Goal: Task Accomplishment & Management: Complete application form

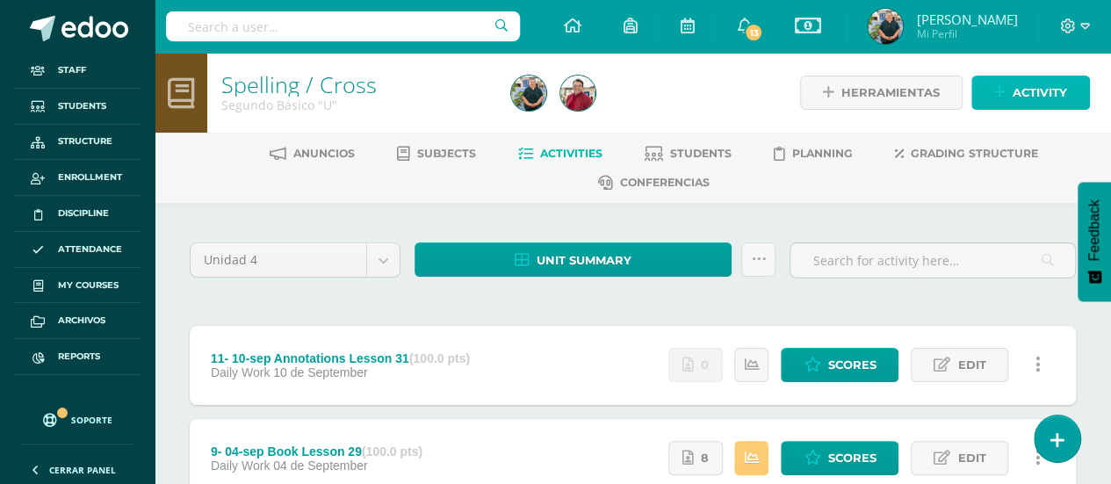
click at [1016, 89] on span "Activity" at bounding box center [1040, 92] width 54 height 32
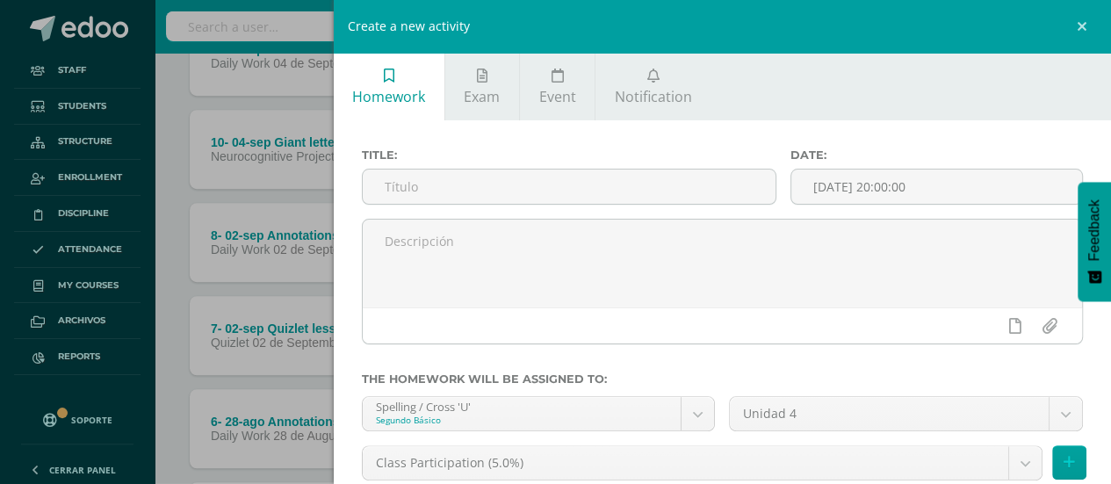
scroll to position [423, 0]
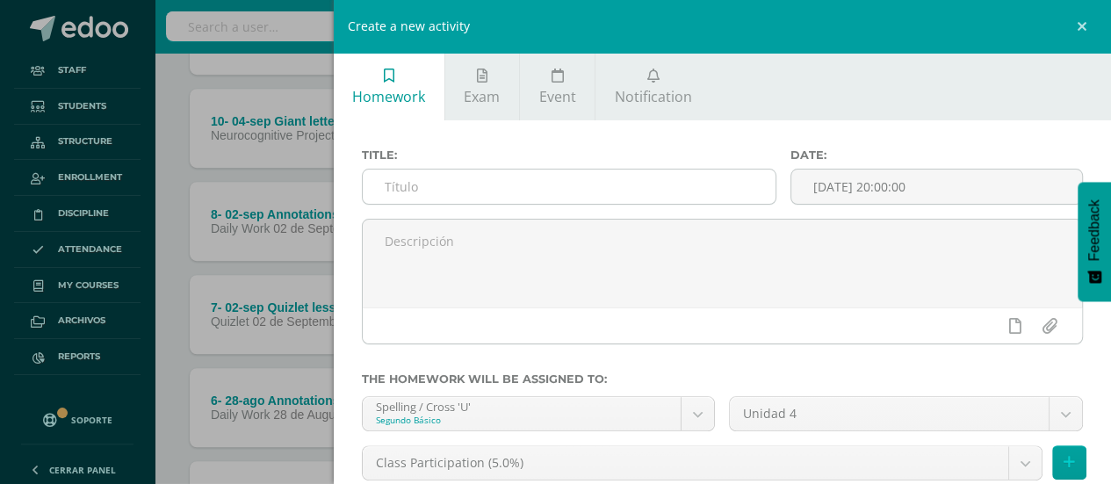
click at [588, 179] on input "text" at bounding box center [570, 187] width 414 height 34
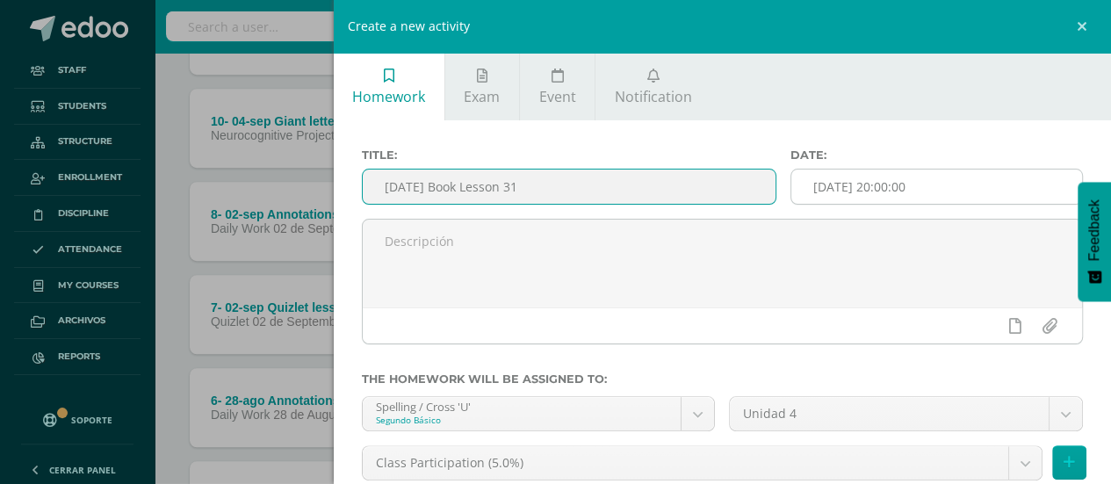
type input "[DATE] Book Lesson 31"
click at [815, 182] on input "[DATE] 20:00:00" at bounding box center [936, 187] width 291 height 34
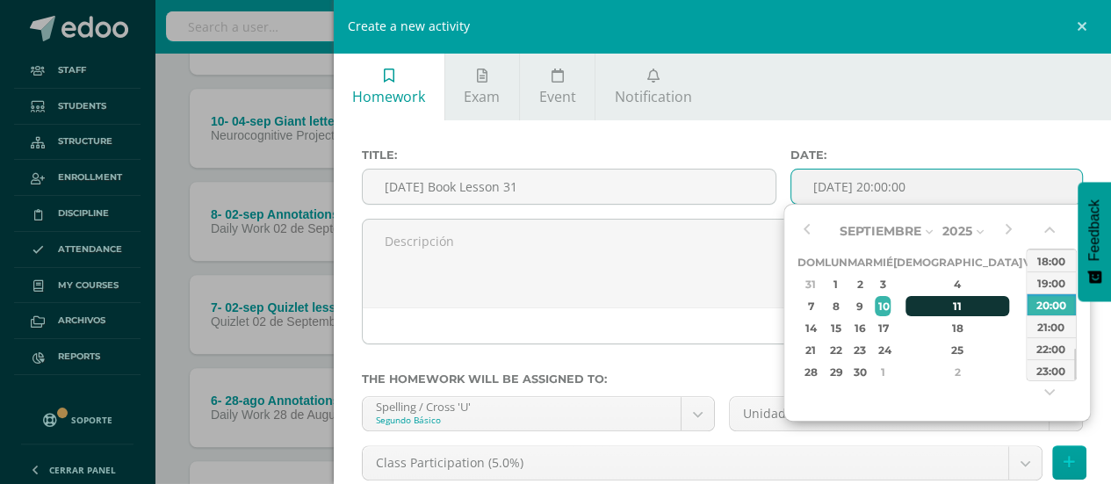
click at [940, 301] on div "11" at bounding box center [958, 306] width 104 height 20
click at [1047, 375] on div "23:00" at bounding box center [1051, 370] width 49 height 22
type input "[DATE] 23:00"
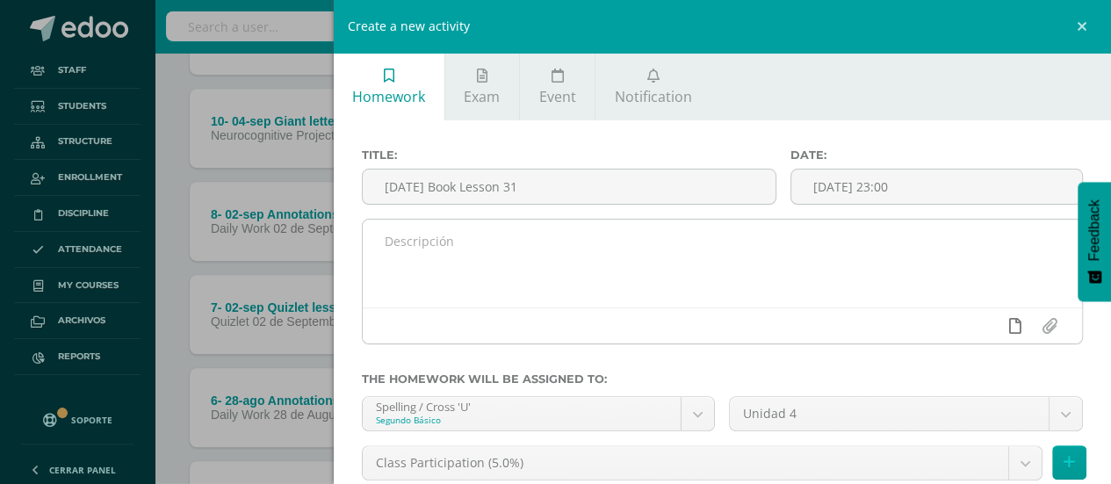
click at [1009, 321] on icon at bounding box center [1015, 326] width 12 height 16
click at [964, 328] on link at bounding box center [981, 325] width 34 height 33
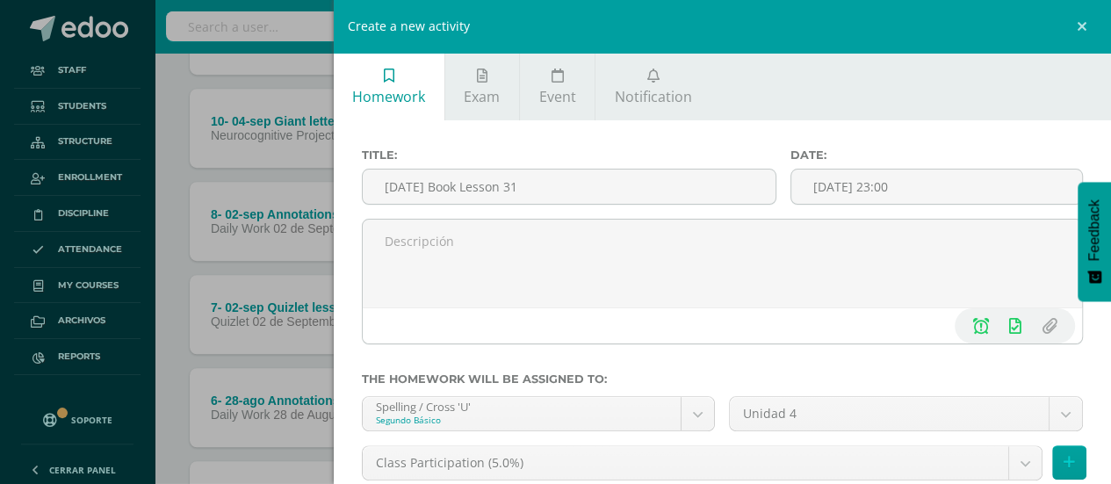
scroll to position [138, 0]
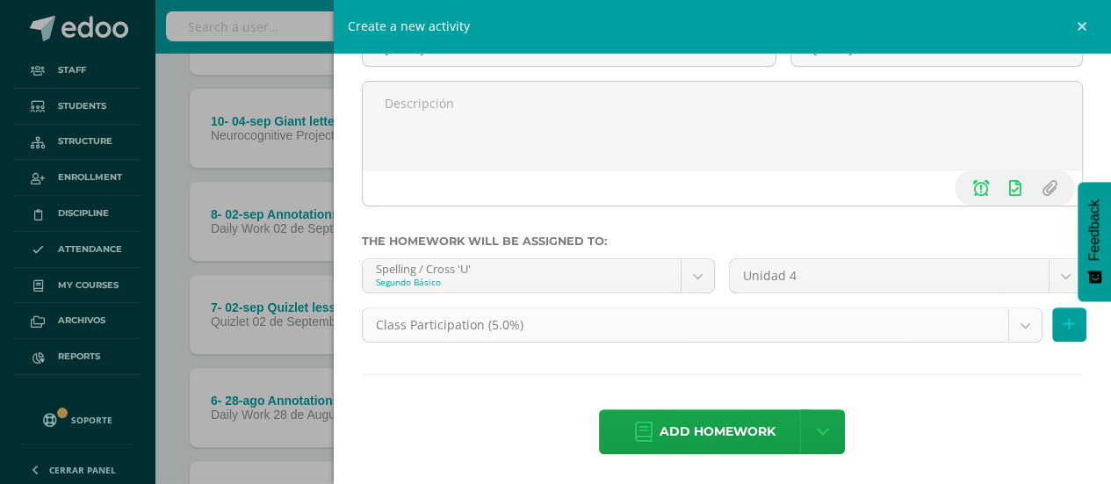
click at [783, 317] on body "Staff Students Structure Enrollment Discipline Attendance My courses Archivos R…" at bounding box center [555, 350] width 1111 height 1546
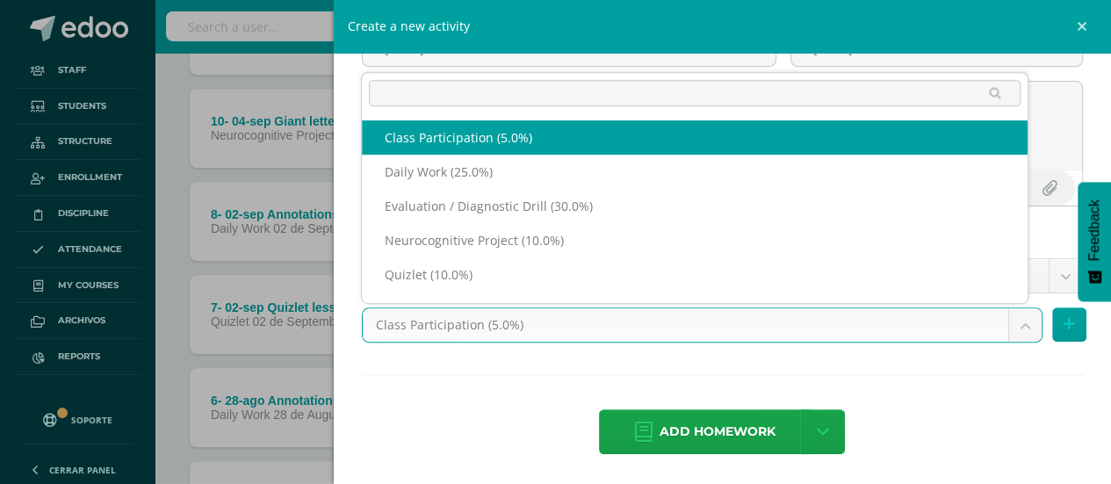
scroll to position [23, 0]
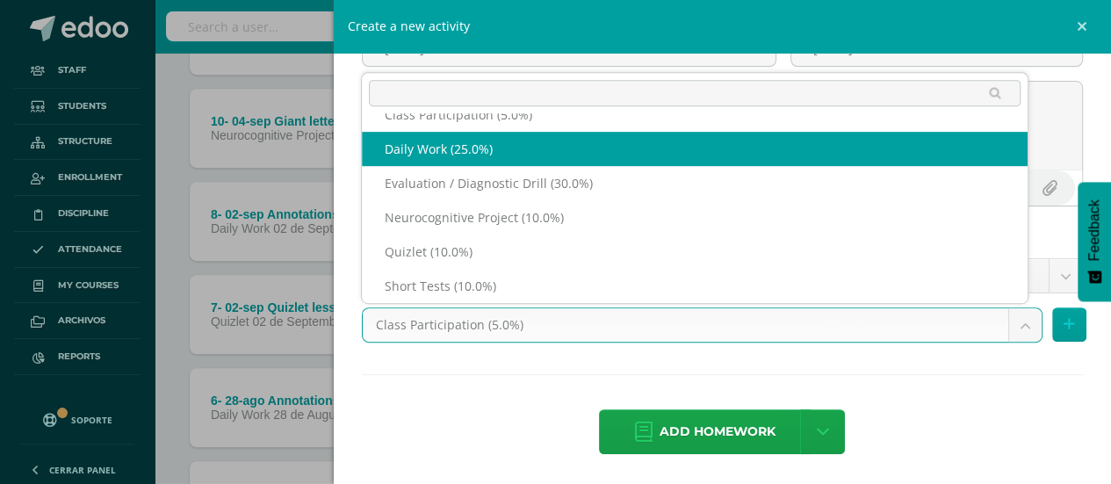
select select "202114"
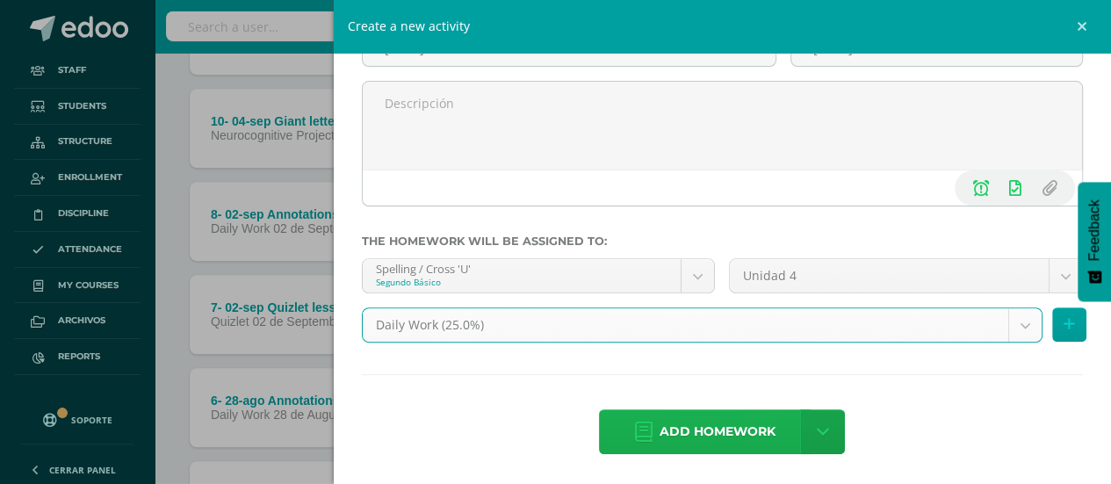
click at [766, 423] on span "Add homework" at bounding box center [718, 431] width 116 height 43
